Goal: Information Seeking & Learning: Learn about a topic

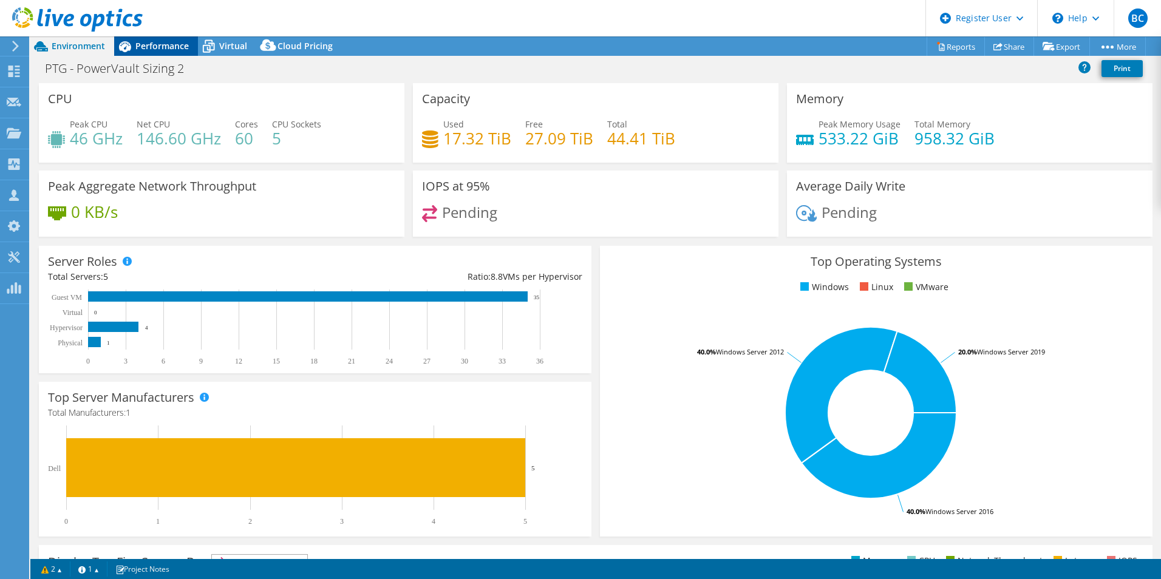
click at [156, 52] on div "Performance" at bounding box center [156, 45] width 84 height 19
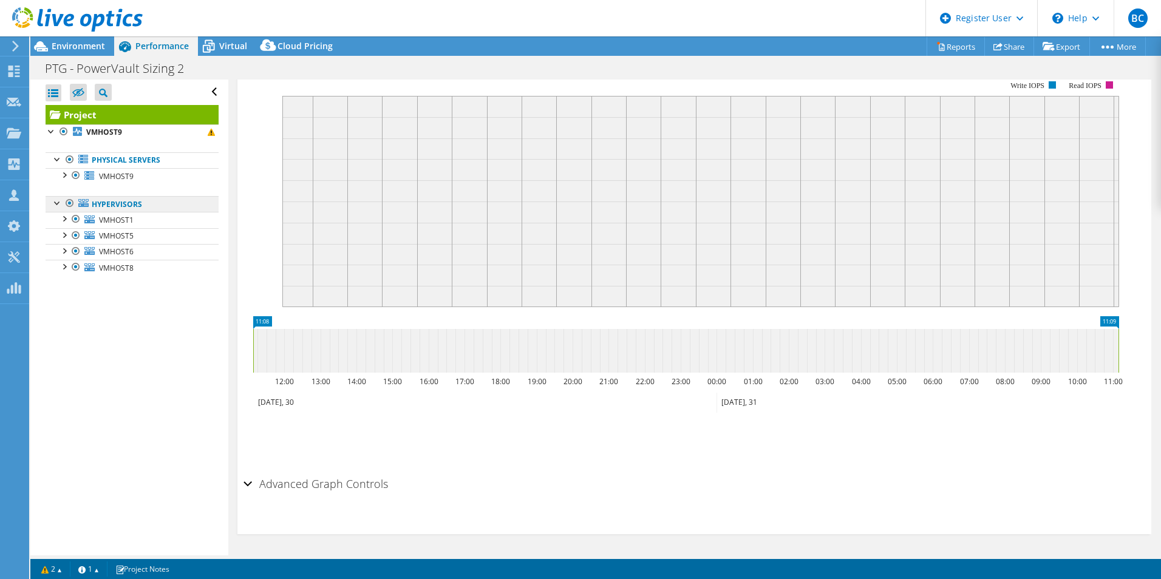
scroll to position [30, 0]
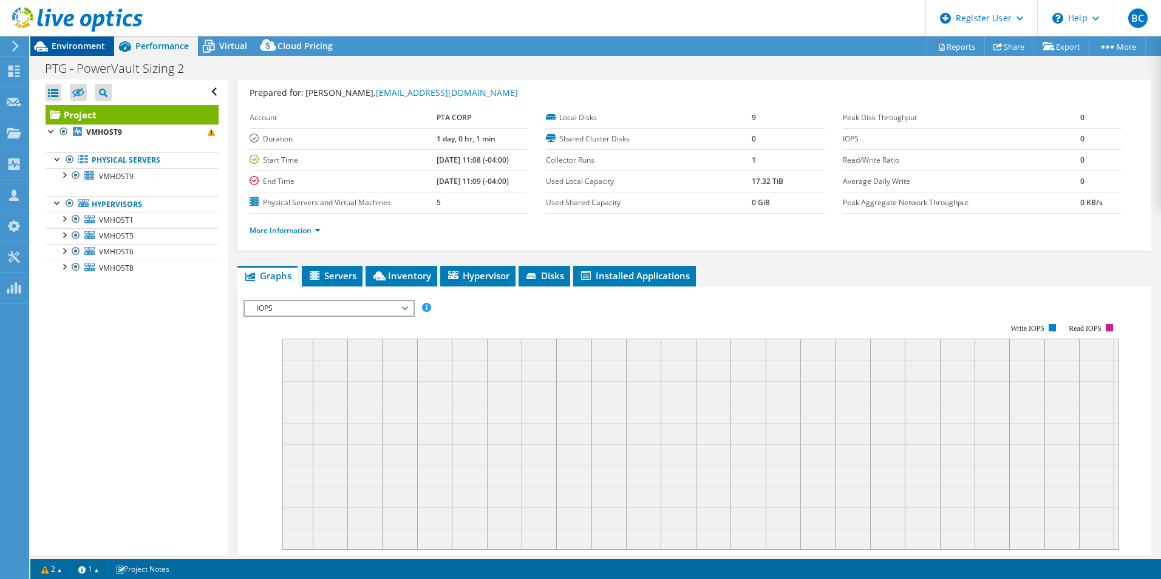
click at [87, 43] on span "Environment" at bounding box center [78, 46] width 53 height 12
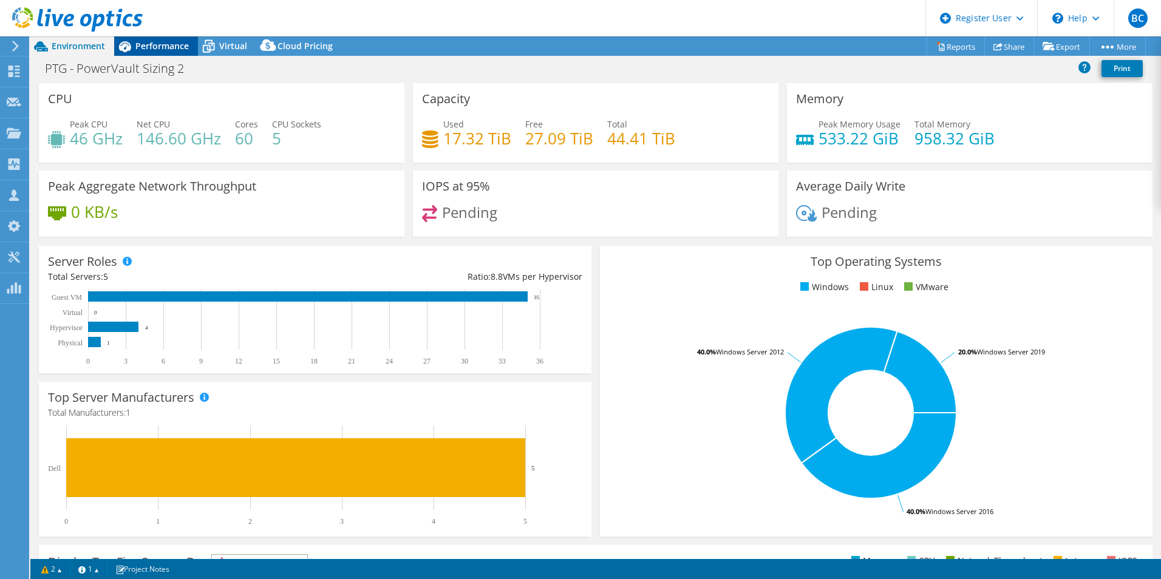
click at [151, 43] on span "Performance" at bounding box center [161, 46] width 53 height 12
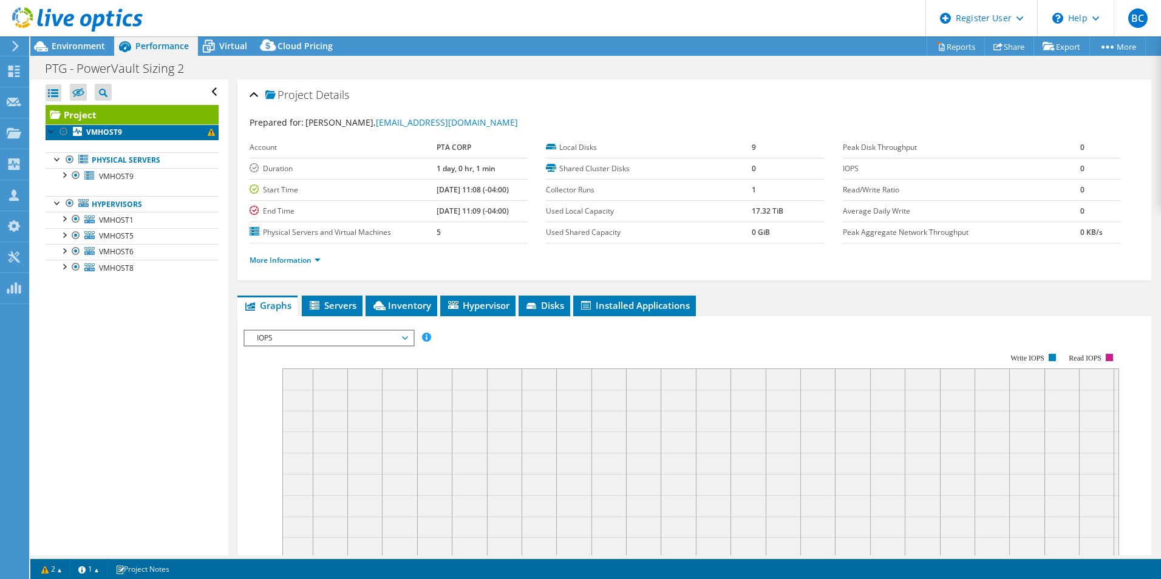
click at [94, 129] on b "VMHOST9" at bounding box center [104, 132] width 36 height 10
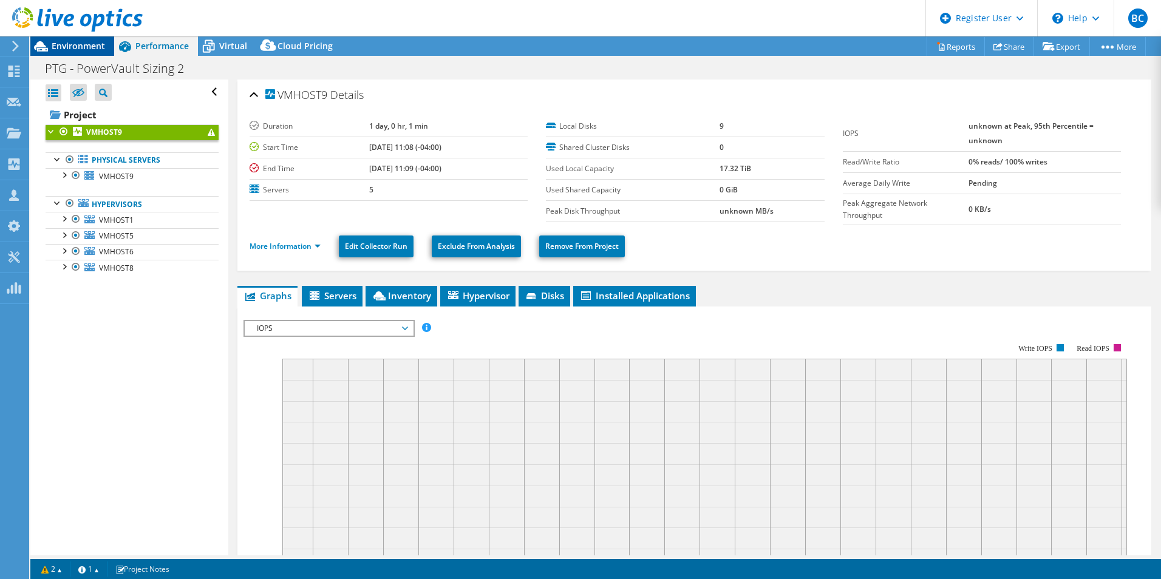
click at [56, 49] on span "Environment" at bounding box center [78, 46] width 53 height 12
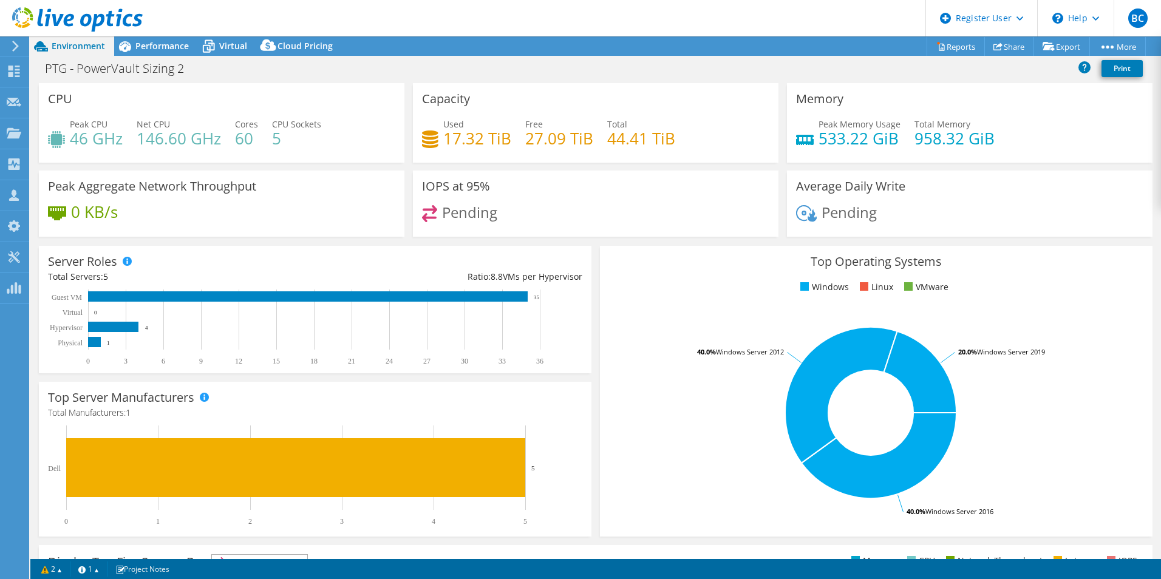
click at [456, 202] on span "Pending" at bounding box center [469, 212] width 55 height 20
click at [204, 45] on icon at bounding box center [209, 48] width 12 height 10
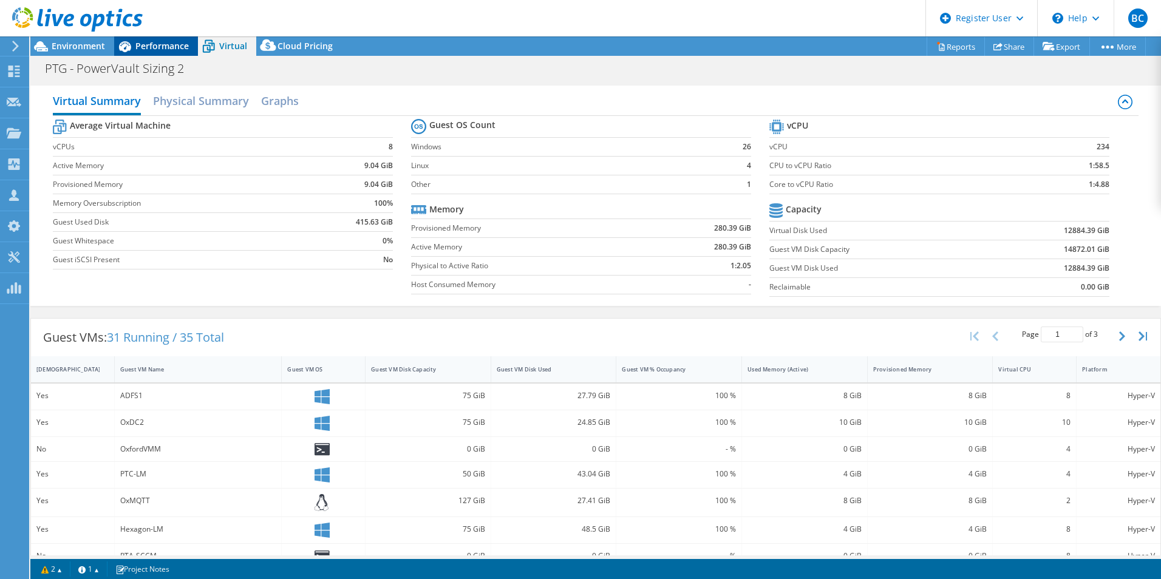
click at [159, 39] on div "Performance" at bounding box center [156, 45] width 84 height 19
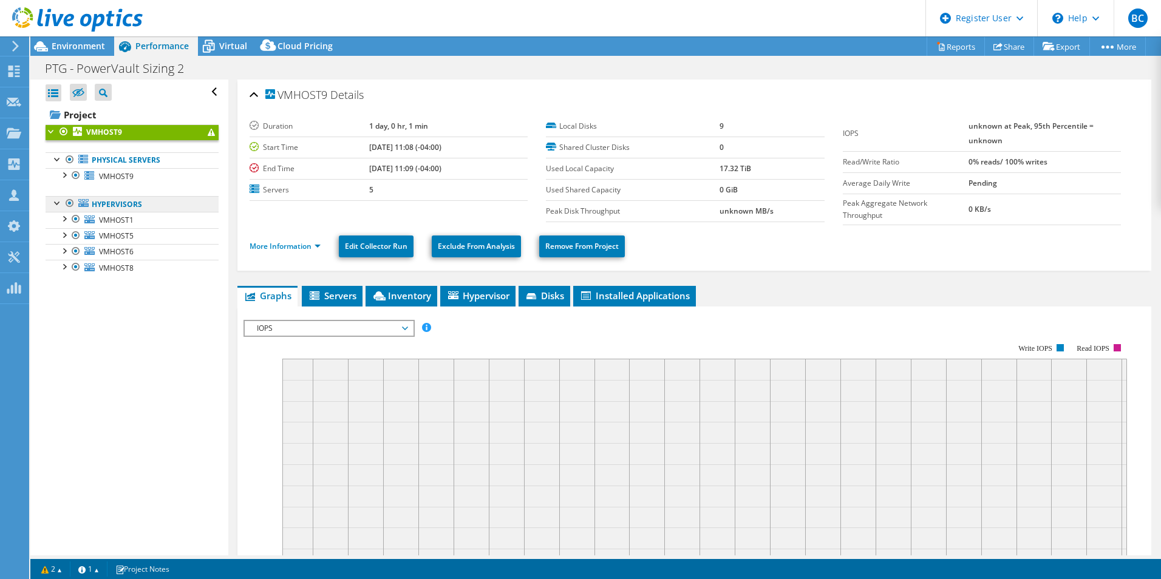
click at [154, 201] on link "Hypervisors" at bounding box center [132, 204] width 173 height 16
click at [130, 175] on span "VMHOST9" at bounding box center [116, 176] width 35 height 10
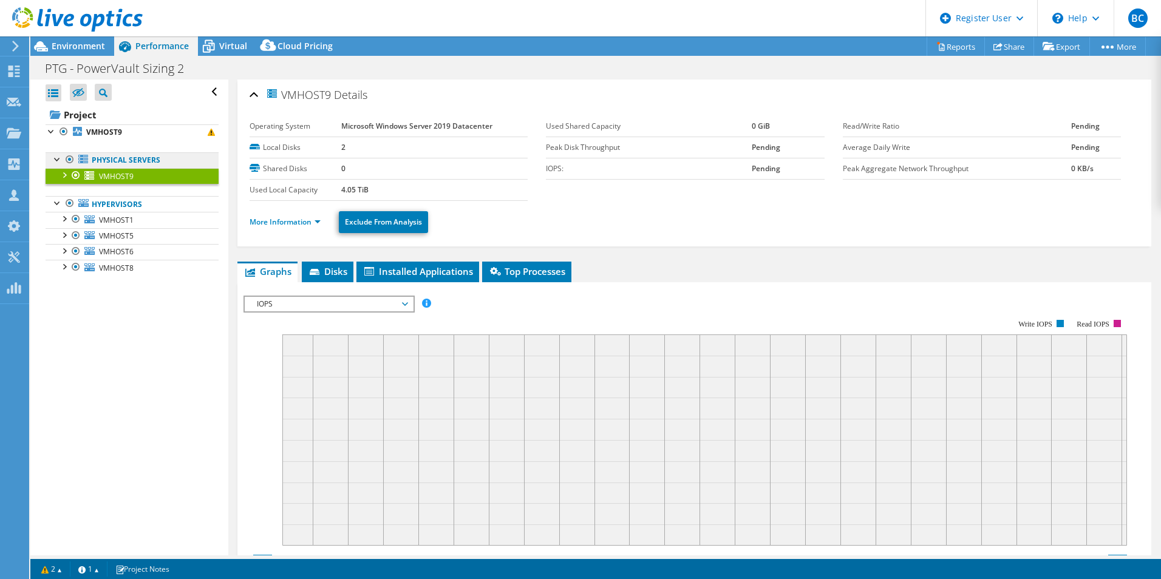
click at [127, 159] on link "Physical Servers" at bounding box center [132, 160] width 173 height 16
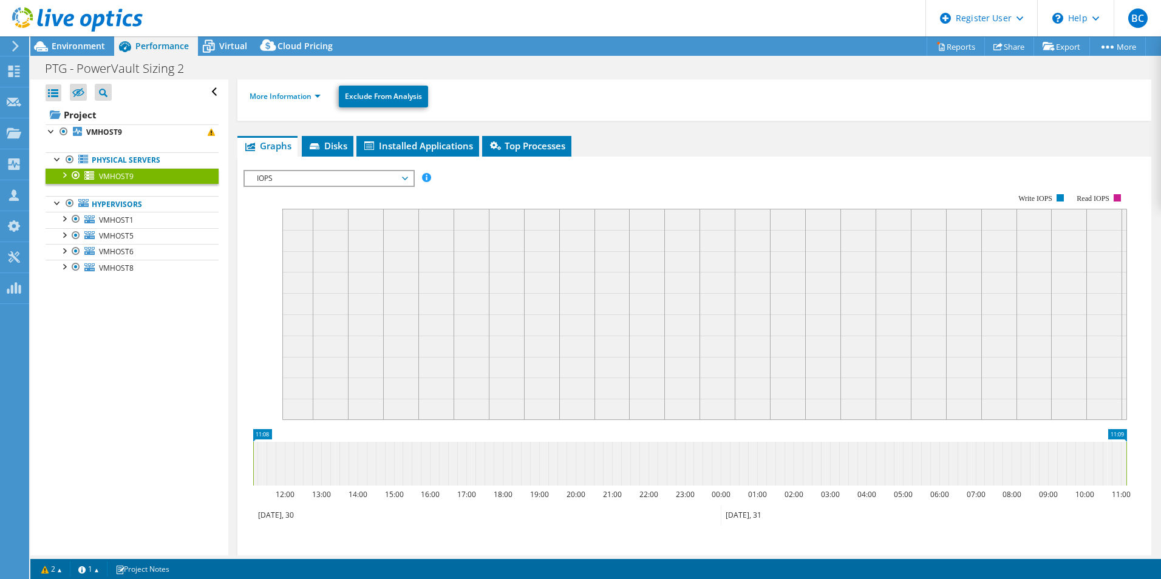
scroll to position [239, 0]
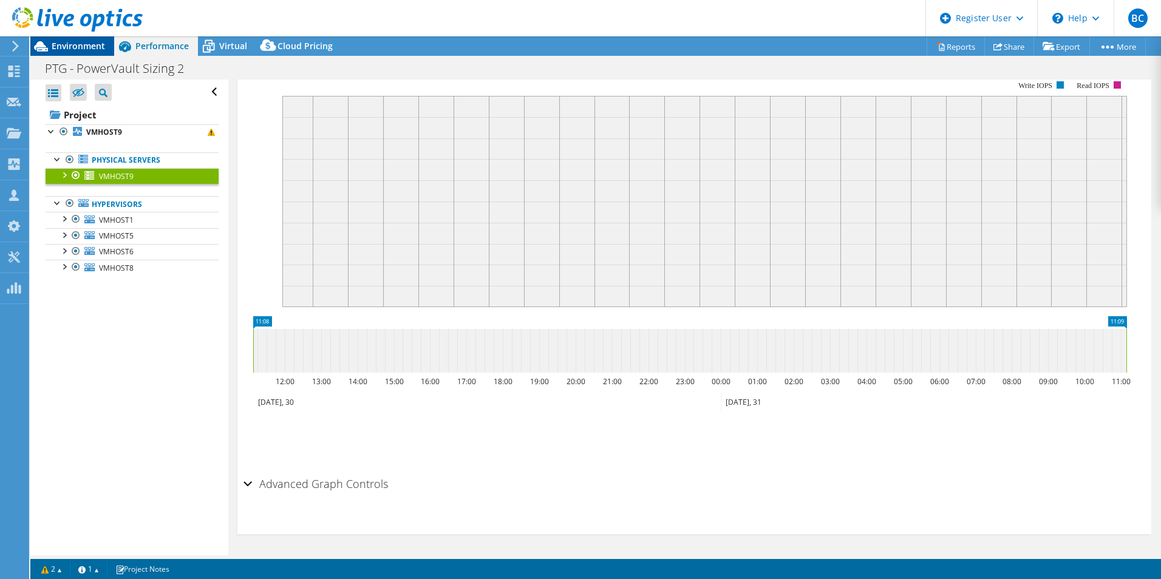
click at [68, 44] on span "Environment" at bounding box center [78, 46] width 53 height 12
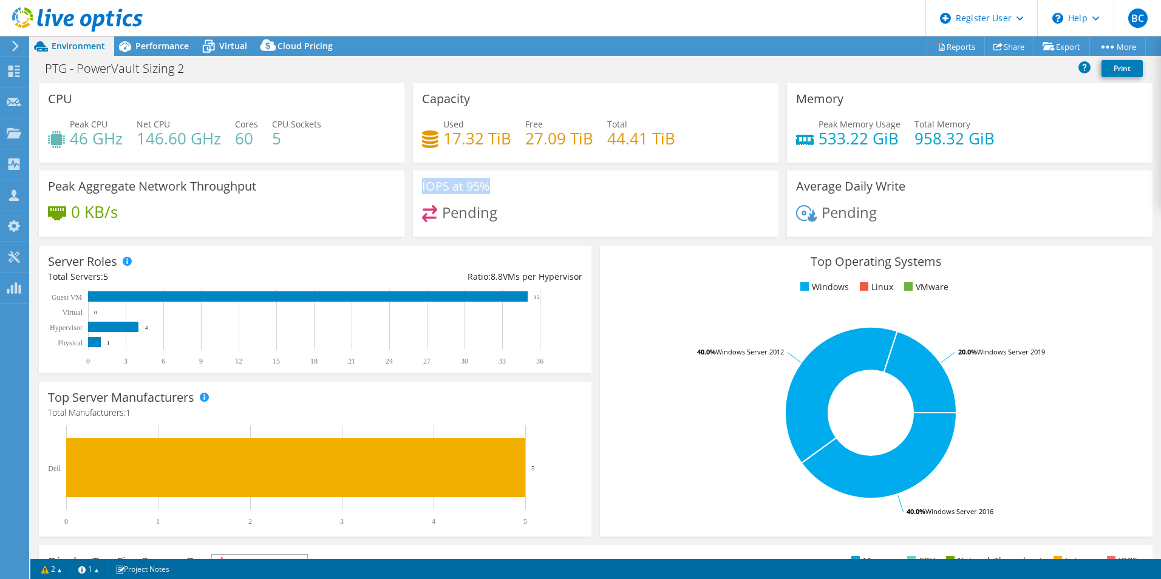
drag, startPoint x: 524, startPoint y: 199, endPoint x: 398, endPoint y: 218, distance: 127.1
click at [398, 218] on div "CPU Peak CPU 46 GHz Net CPU 146.60 GHz Cores 60 CPU Sockets 5 Capacity Used 17.…" at bounding box center [596, 164] width 1122 height 162
drag, startPoint x: 398, startPoint y: 218, endPoint x: 519, endPoint y: 193, distance: 124.1
click at [519, 193] on div "IOPS at 95% Pending" at bounding box center [596, 204] width 366 height 66
click at [151, 41] on span "Performance" at bounding box center [161, 46] width 53 height 12
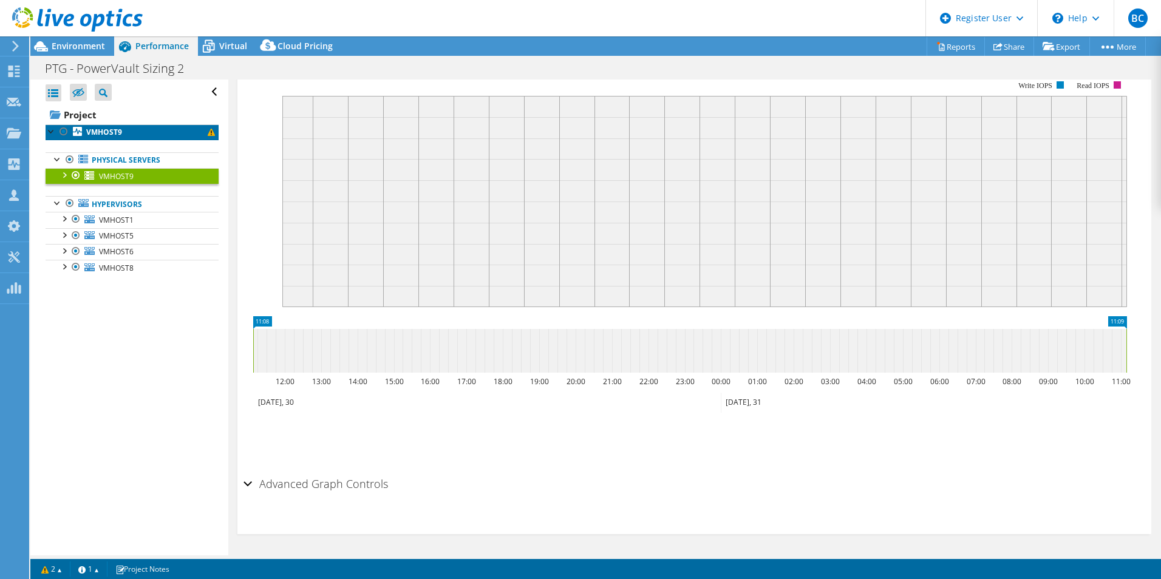
click at [111, 127] on b "VMHOST9" at bounding box center [104, 132] width 36 height 10
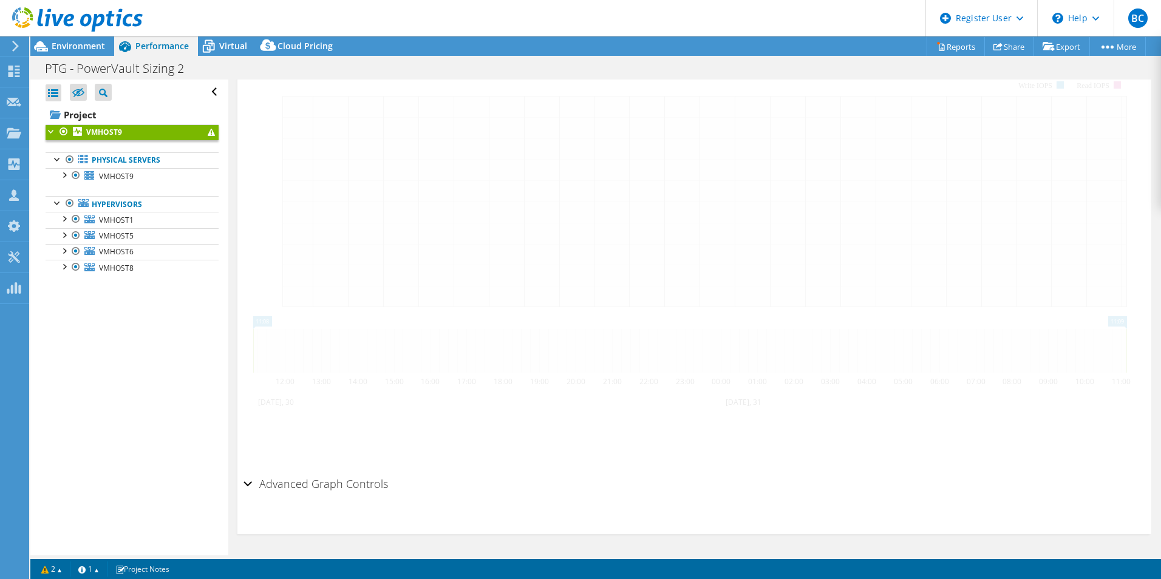
scroll to position [263, 0]
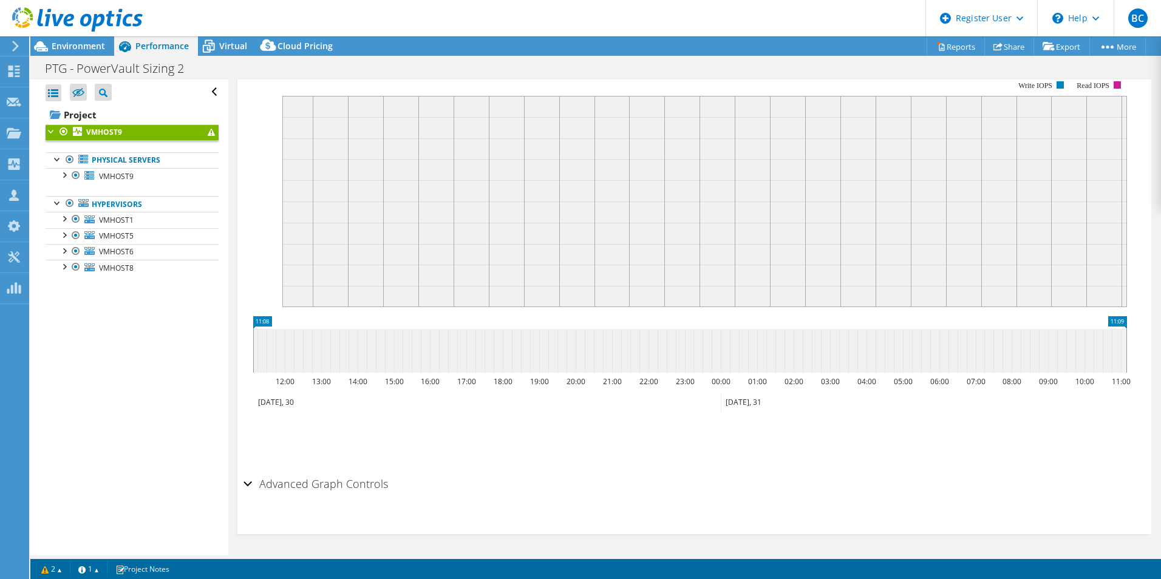
click at [200, 128] on link "VMHOST9" at bounding box center [132, 133] width 173 height 16
click at [342, 483] on h2 "Advanced Graph Controls" at bounding box center [316, 484] width 145 height 24
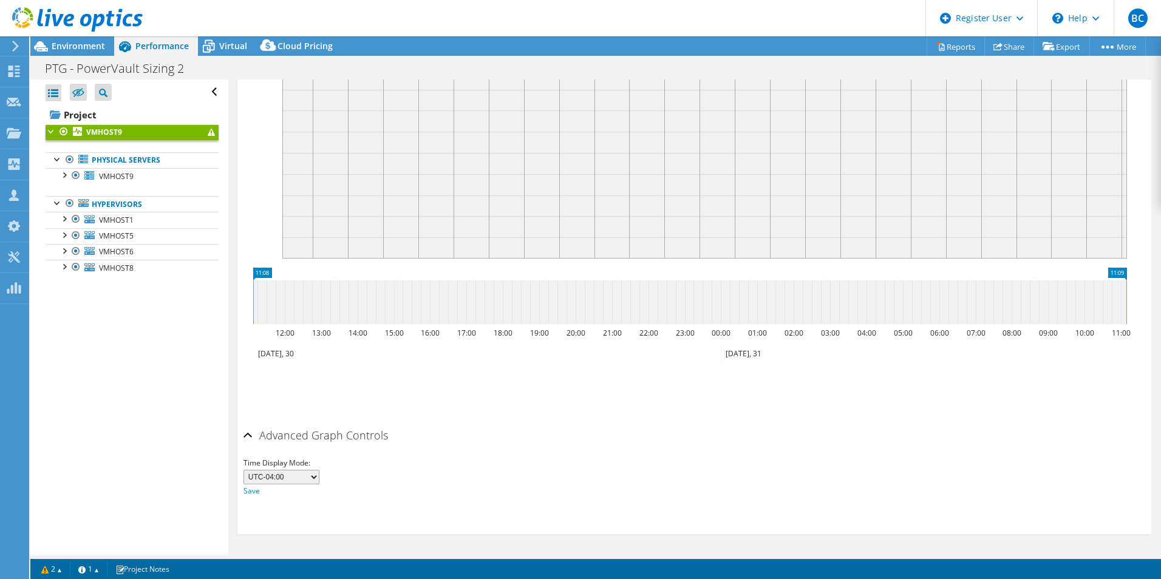
click at [366, 435] on h2 "Advanced Graph Controls" at bounding box center [316, 435] width 145 height 24
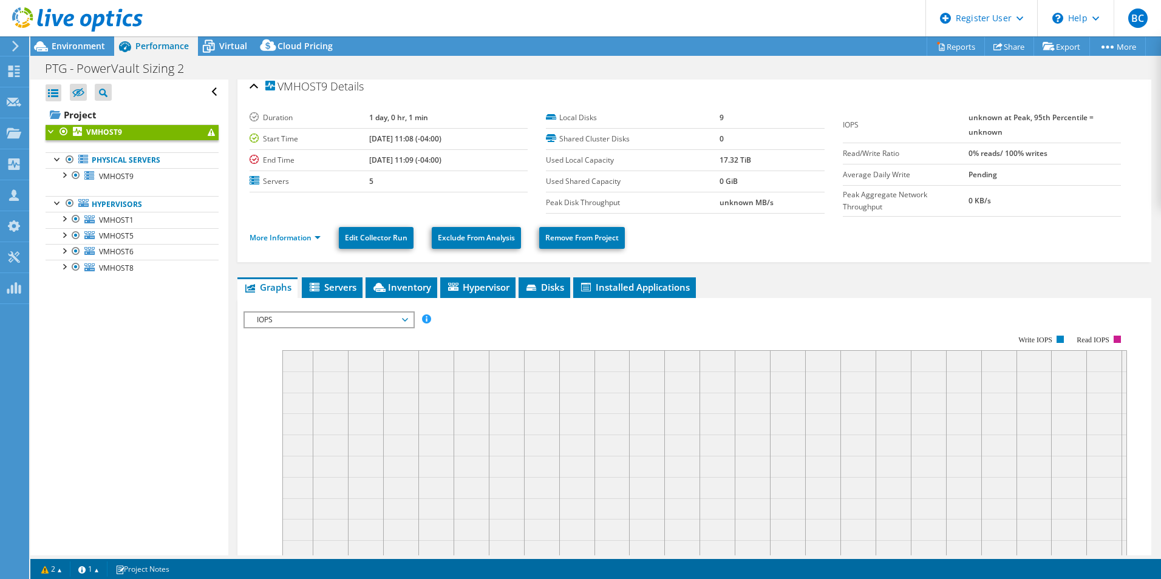
scroll to position [0, 0]
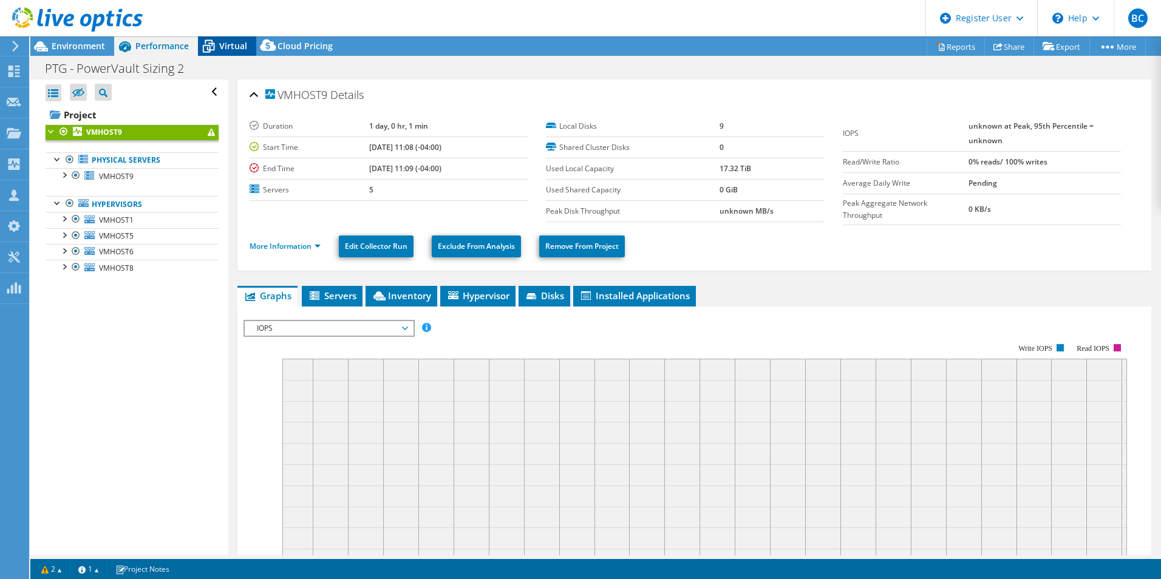
click at [225, 51] on span "Virtual" at bounding box center [233, 46] width 28 height 12
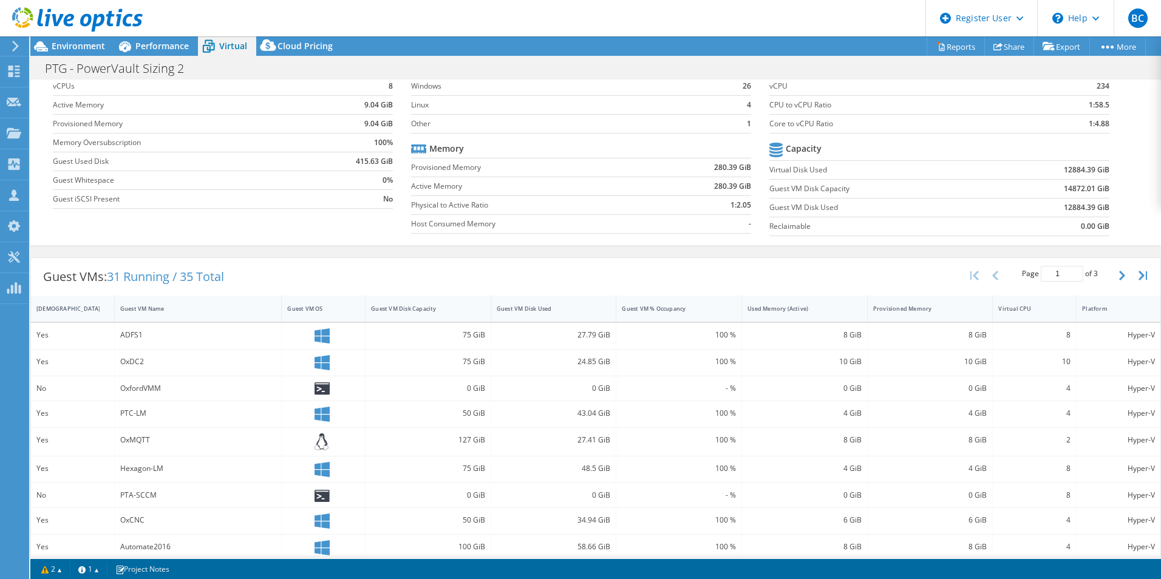
scroll to position [121, 0]
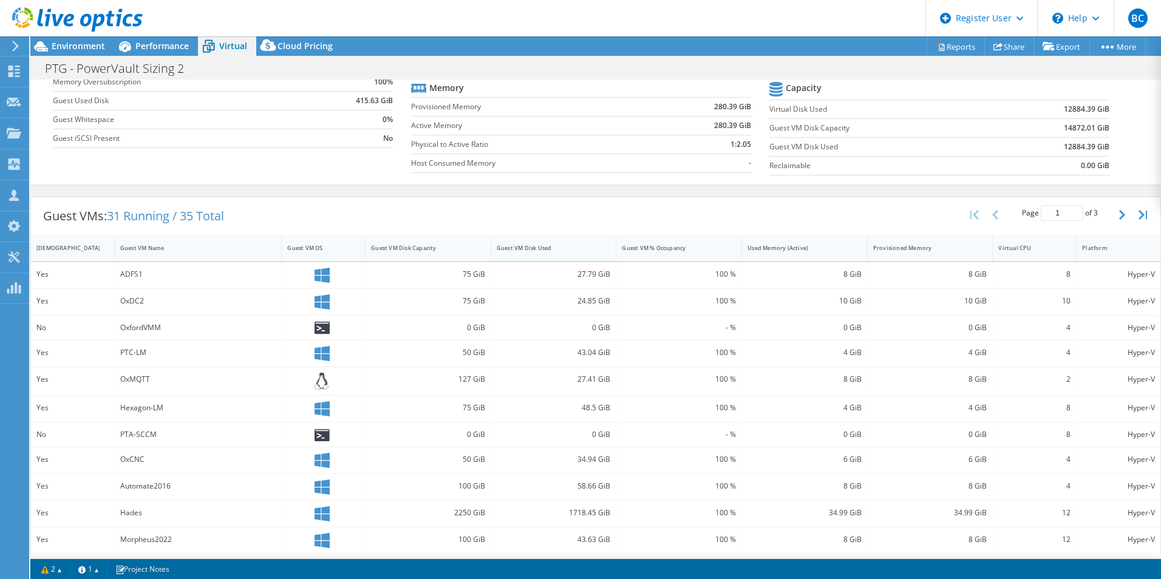
click at [548, 248] on div "Guest VM Disk Used" at bounding box center [547, 248] width 100 height 8
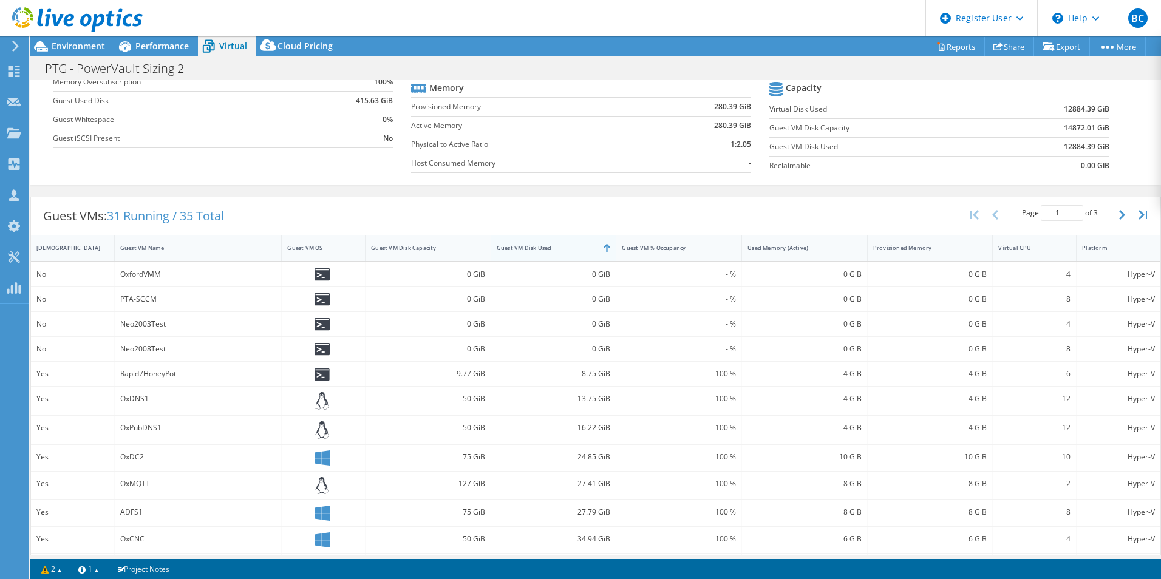
click at [548, 248] on div "Guest VM Disk Used" at bounding box center [547, 248] width 100 height 8
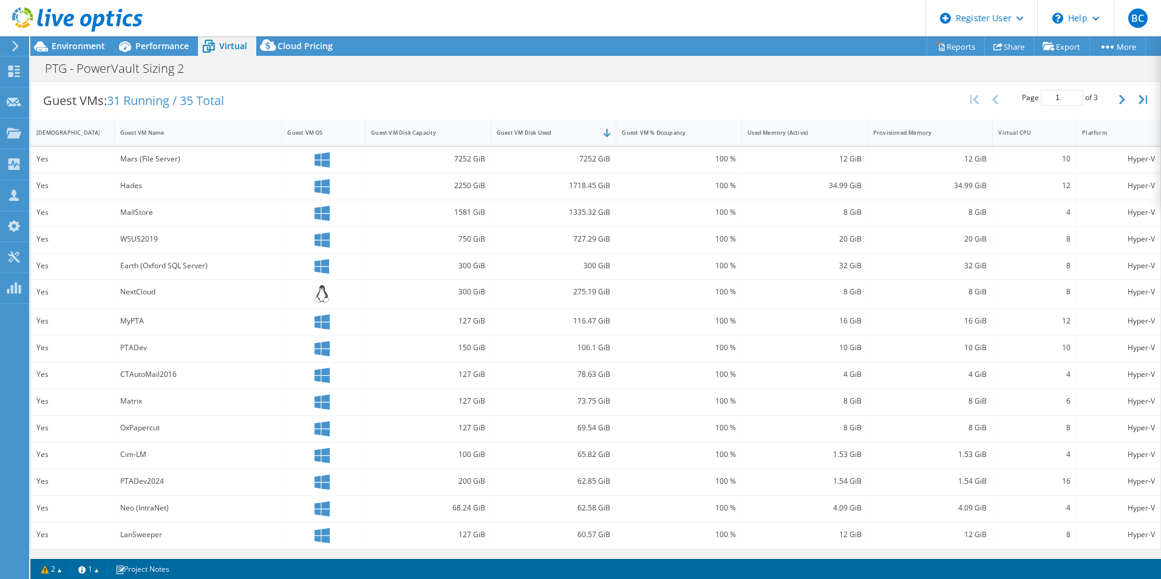
scroll to position [0, 0]
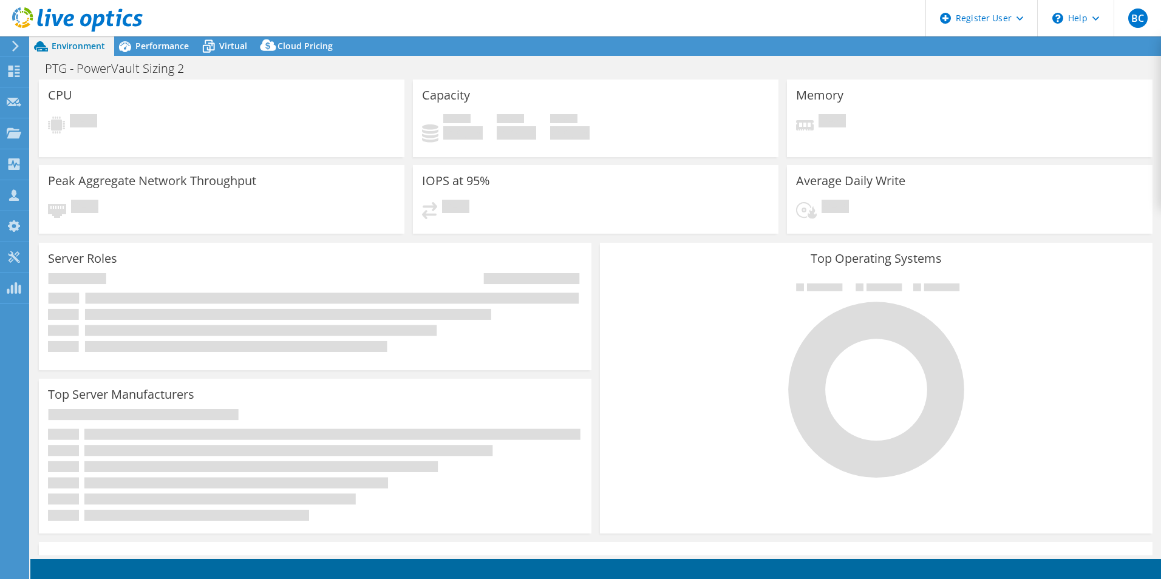
select select "USD"
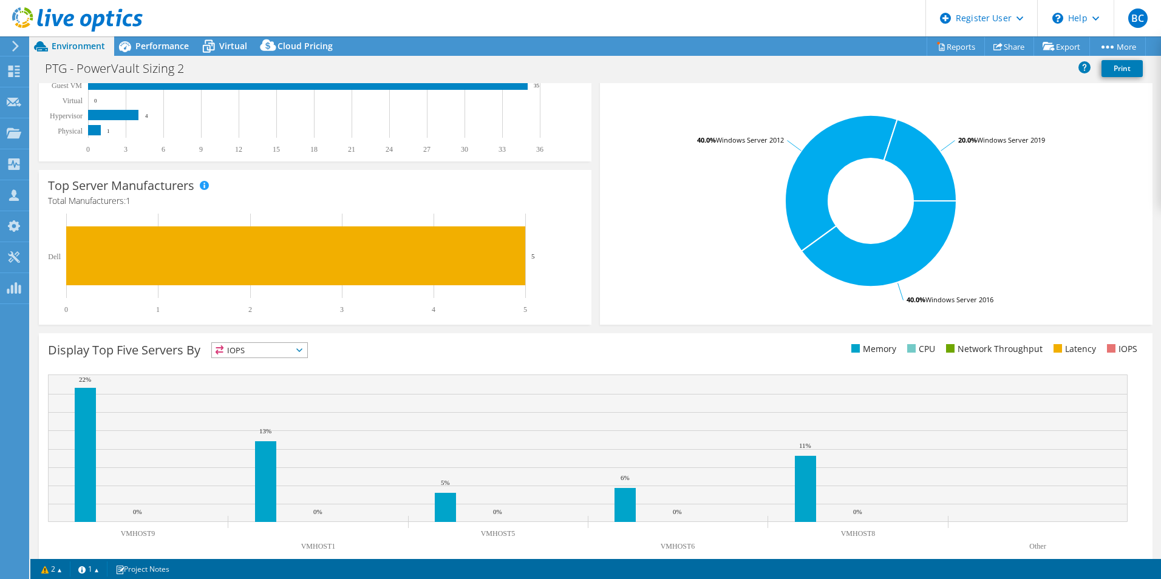
scroll to position [231, 0]
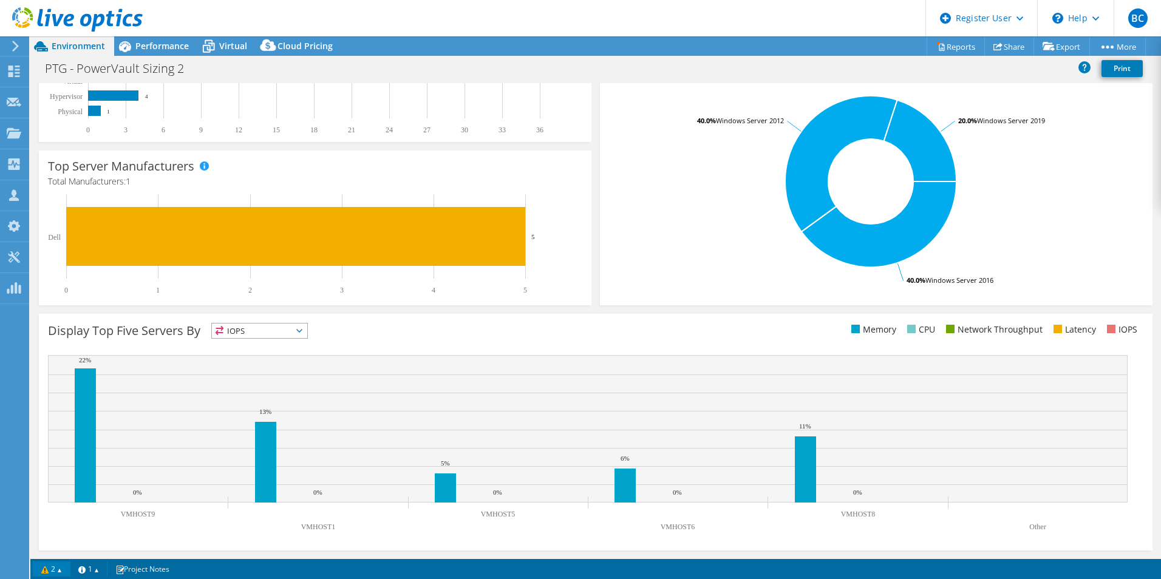
click at [43, 573] on link "2" at bounding box center [52, 569] width 38 height 15
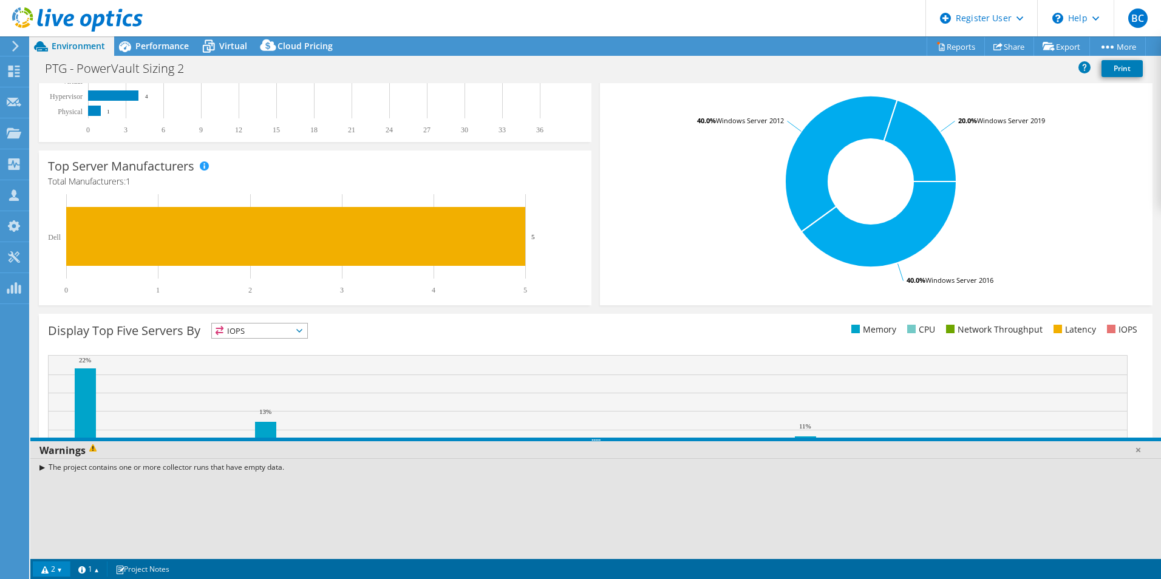
click at [593, 357] on rect at bounding box center [588, 429] width 1080 height 148
click at [644, 309] on div "Top Operating Systems Windows Linux VMware 40.0% Windows Server 2016 40.0% Wind…" at bounding box center [876, 159] width 561 height 299
click at [56, 561] on section "Warnings The project contains one or more collector runs that have empty data. …" at bounding box center [595, 569] width 1131 height 20
click at [63, 573] on link "2" at bounding box center [52, 569] width 38 height 15
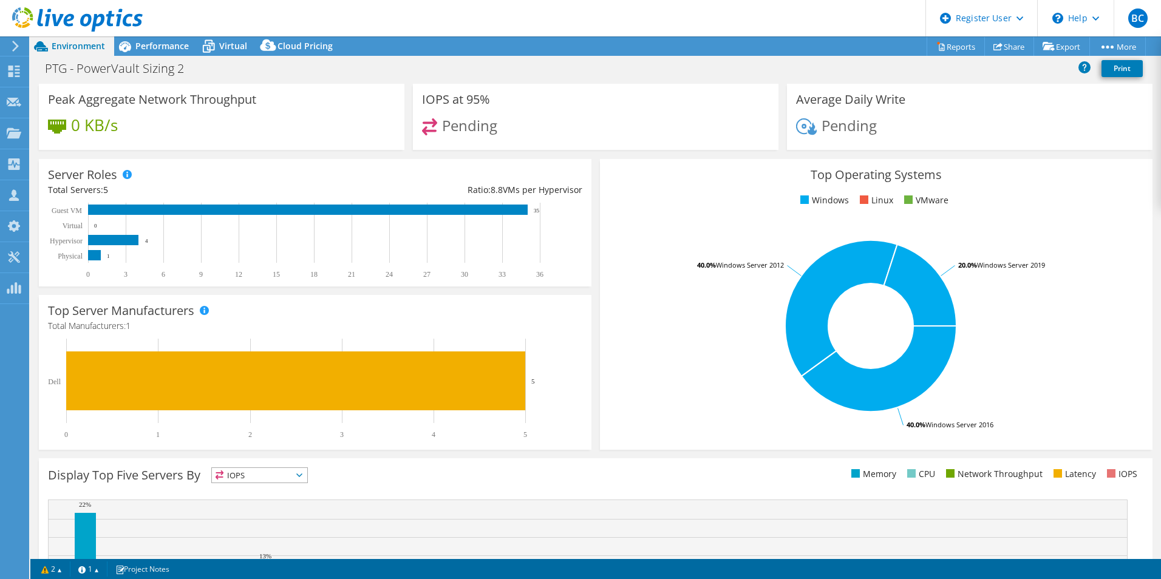
scroll to position [0, 0]
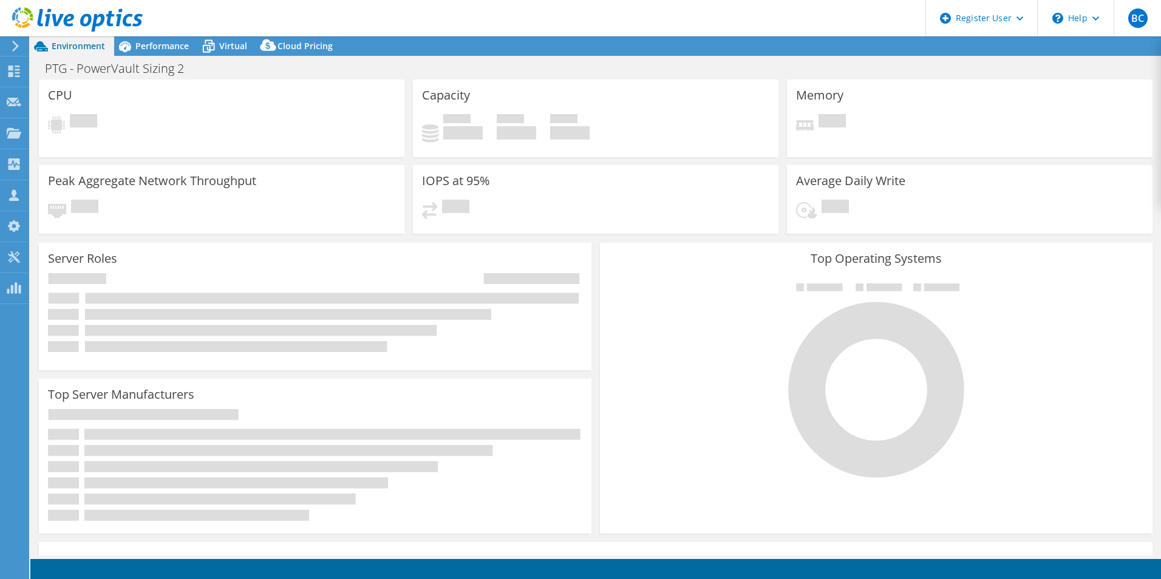
select select "USD"
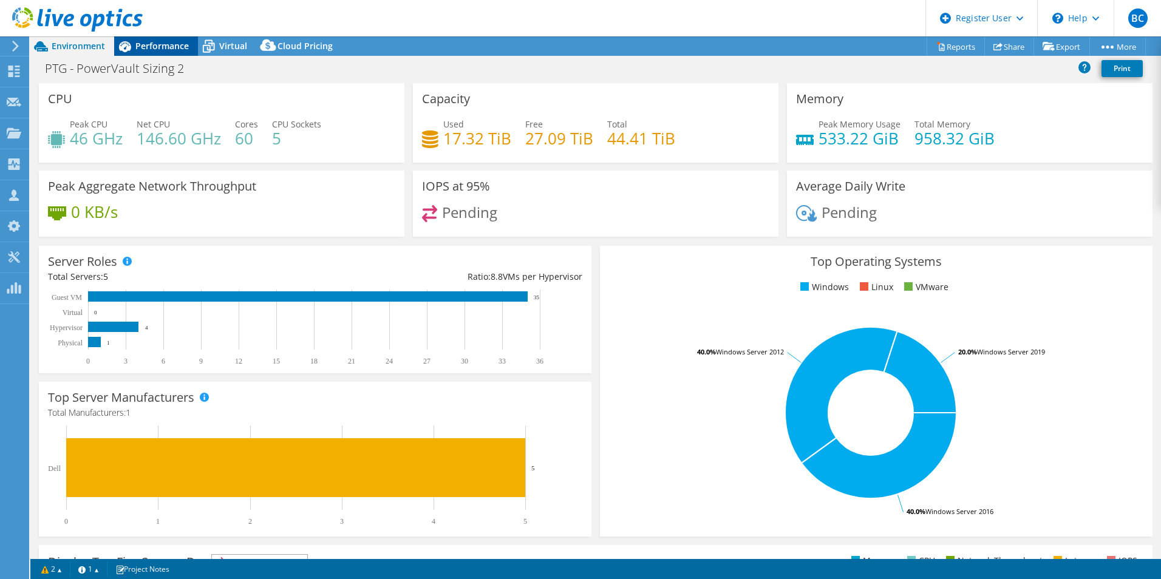
click at [174, 44] on span "Performance" at bounding box center [161, 46] width 53 height 12
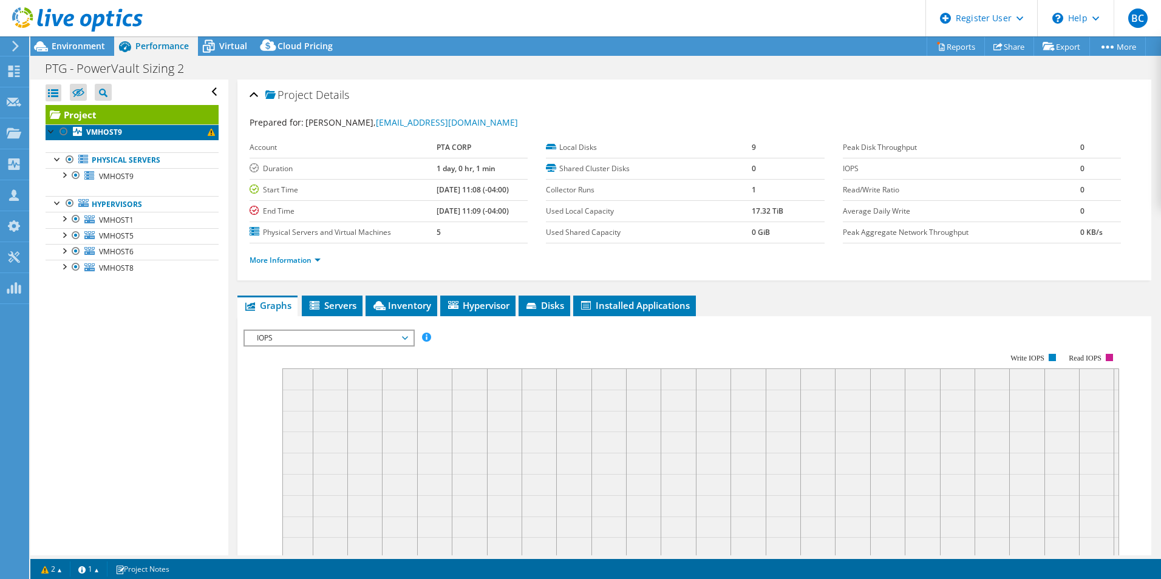
click at [137, 131] on link "VMHOST9" at bounding box center [132, 133] width 173 height 16
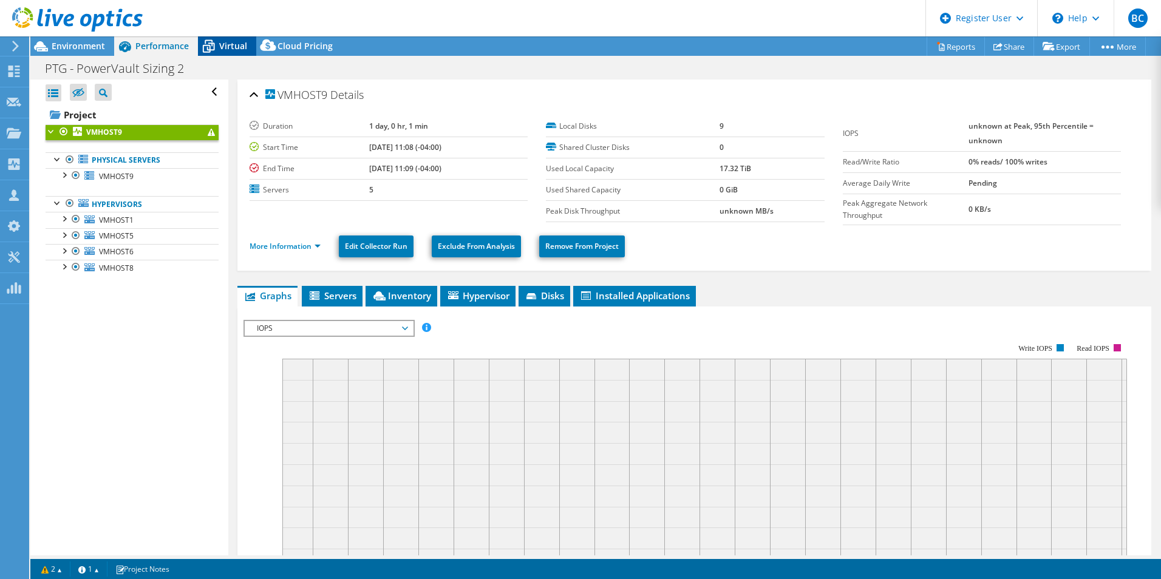
click at [211, 48] on icon at bounding box center [208, 46] width 21 height 21
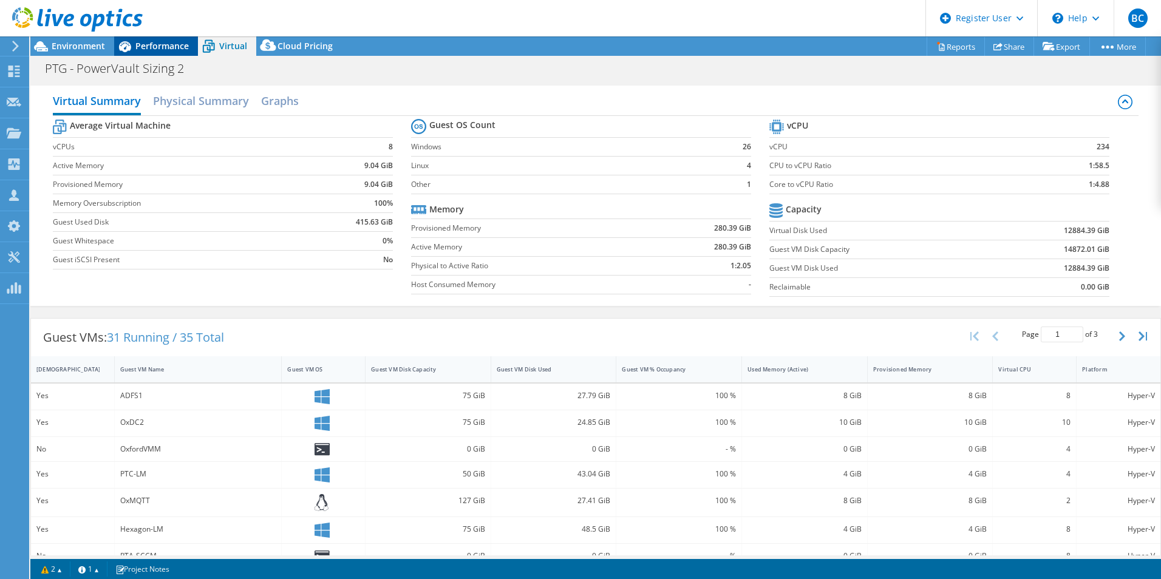
click at [165, 46] on span "Performance" at bounding box center [161, 46] width 53 height 12
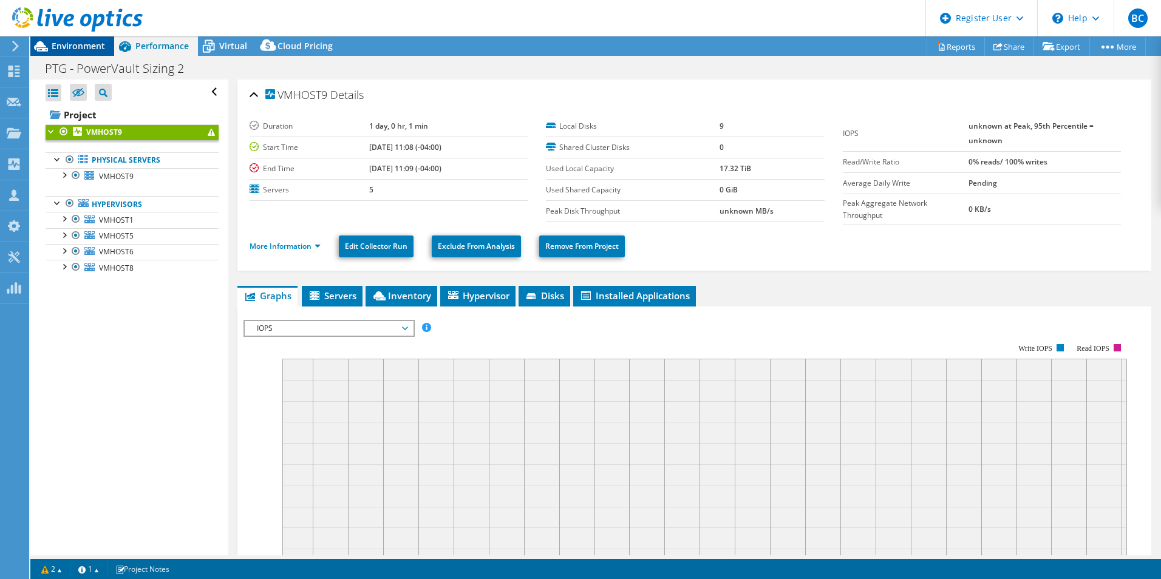
click at [78, 53] on div "Environment" at bounding box center [72, 45] width 84 height 19
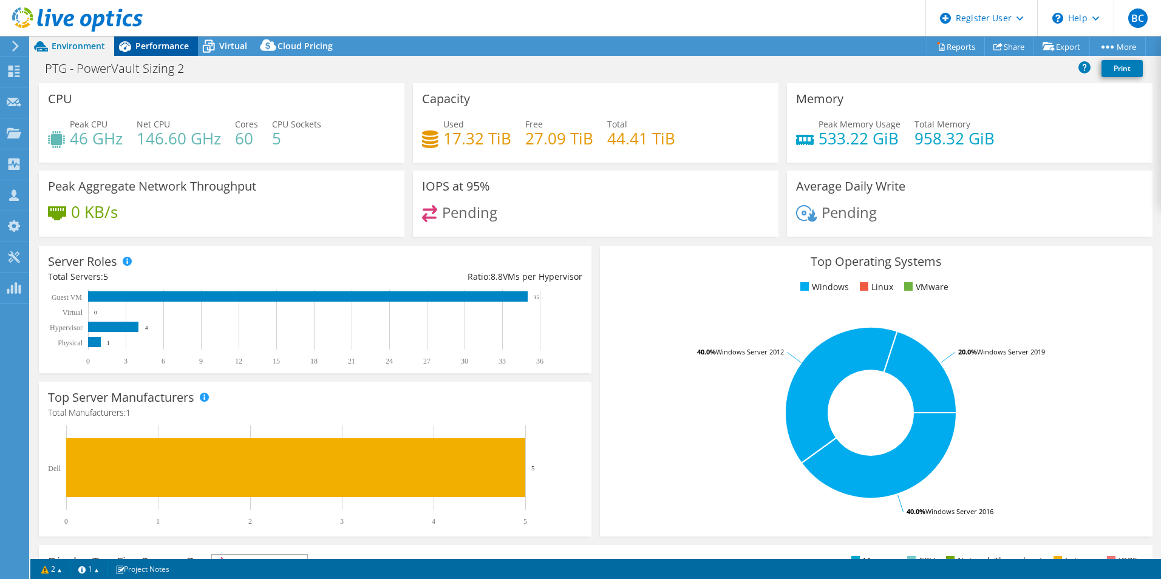
click at [161, 40] on span "Performance" at bounding box center [161, 46] width 53 height 12
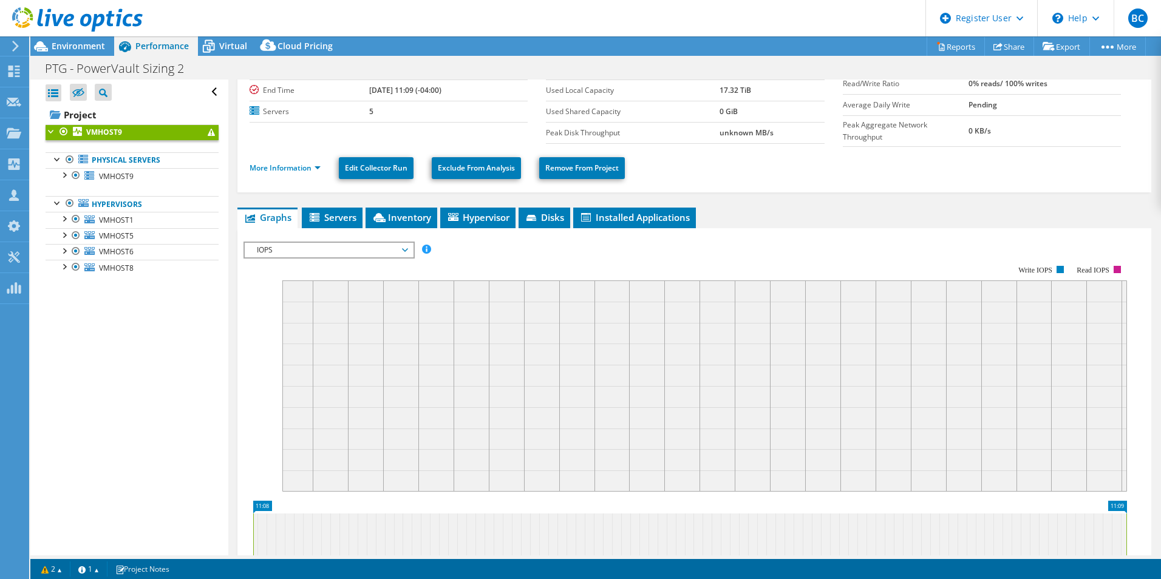
scroll to position [263, 0]
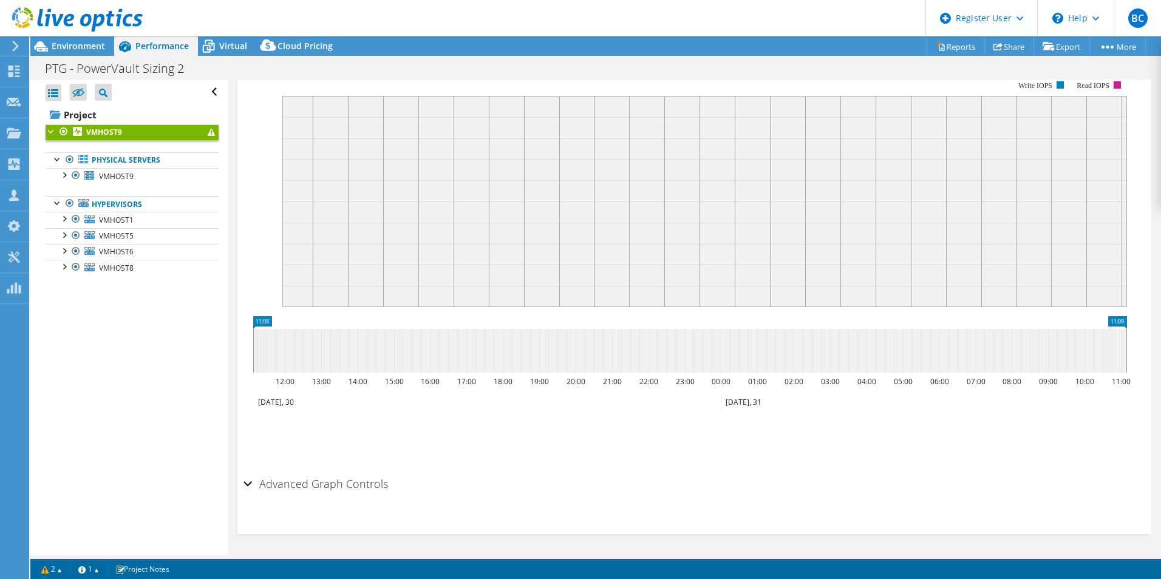
click at [327, 484] on h2 "Advanced Graph Controls" at bounding box center [316, 484] width 145 height 24
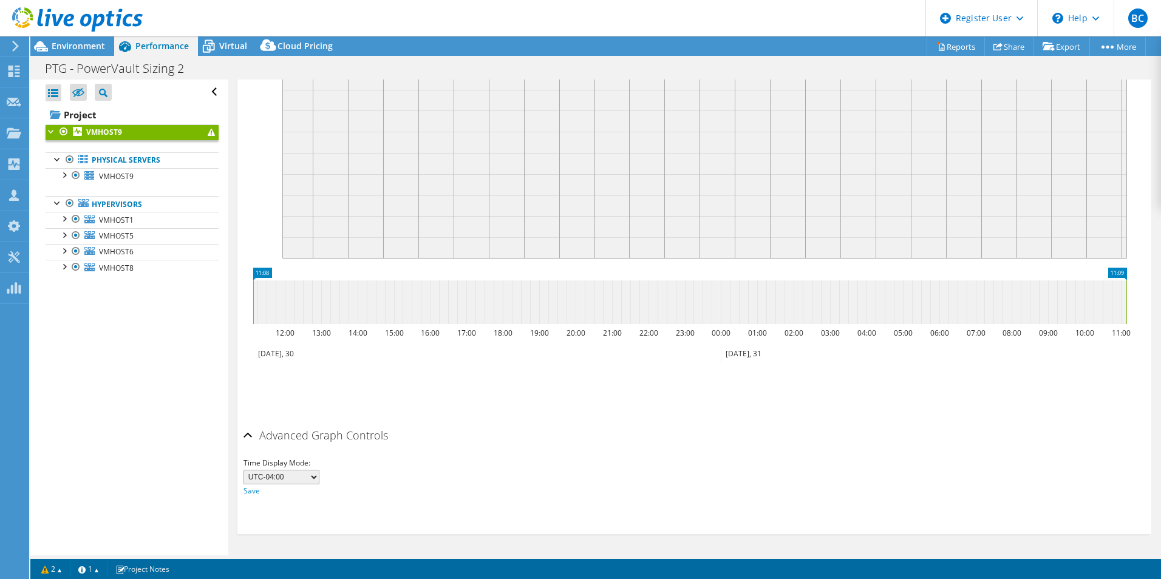
click at [322, 441] on h2 "Advanced Graph Controls" at bounding box center [316, 435] width 145 height 24
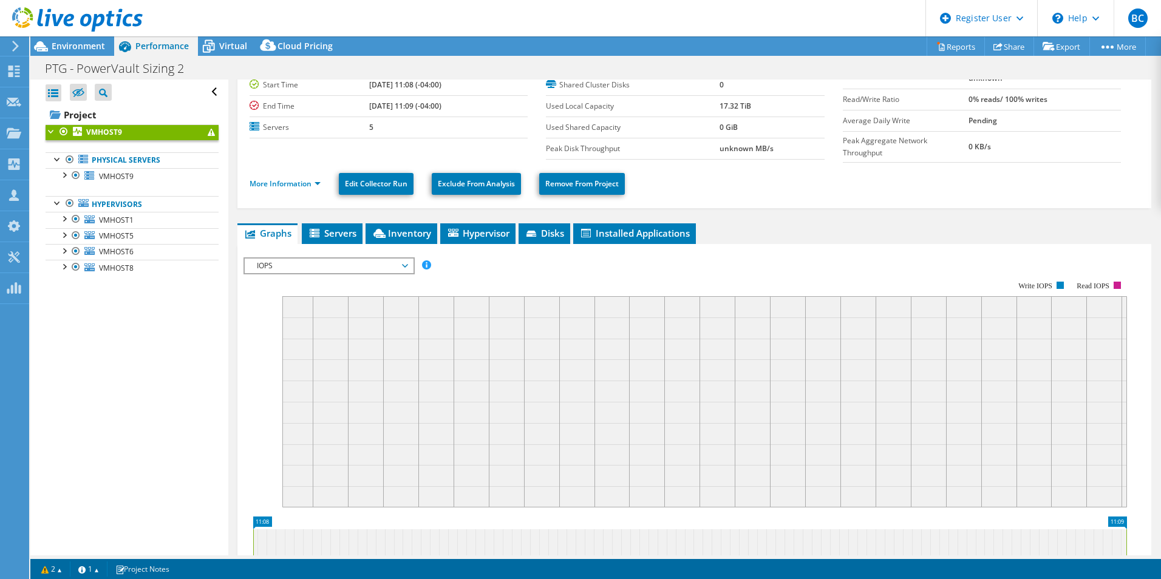
scroll to position [0, 0]
